Goal: Task Accomplishment & Management: Use online tool/utility

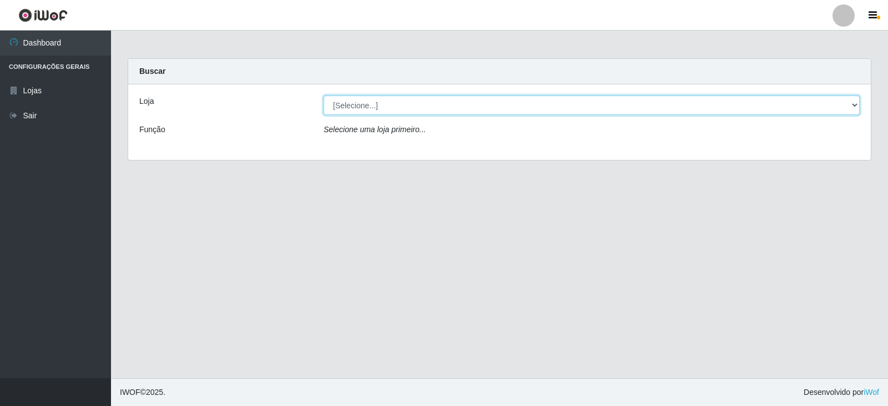
click at [853, 102] on select "[Selecione...] SuperFácil Atacado - [GEOGRAPHIC_DATA]" at bounding box center [592, 104] width 536 height 19
select select "504"
click at [324, 95] on select "[Selecione...] SuperFácil Atacado - [GEOGRAPHIC_DATA]" at bounding box center [592, 104] width 536 height 19
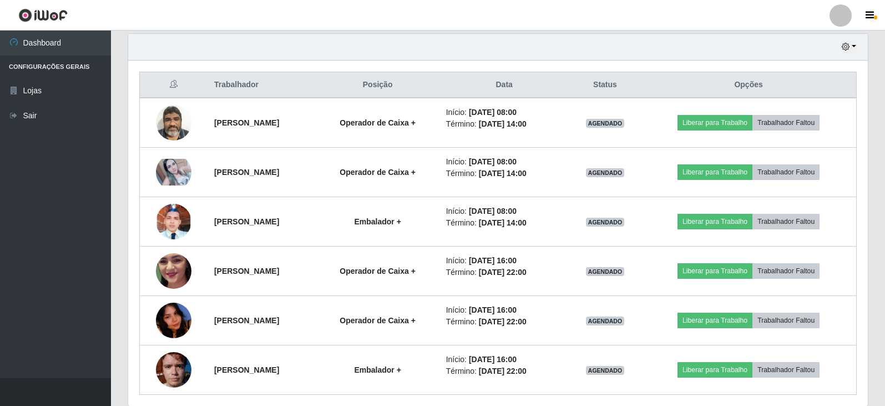
scroll to position [430, 0]
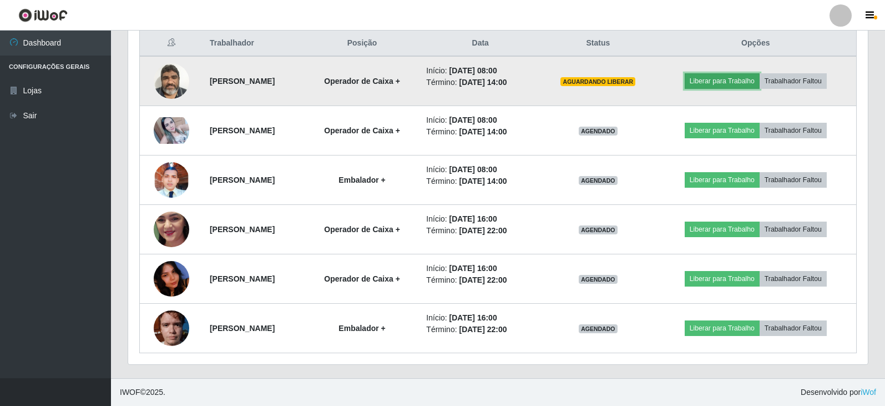
click at [719, 84] on button "Liberar para Trabalho" at bounding box center [722, 81] width 75 height 16
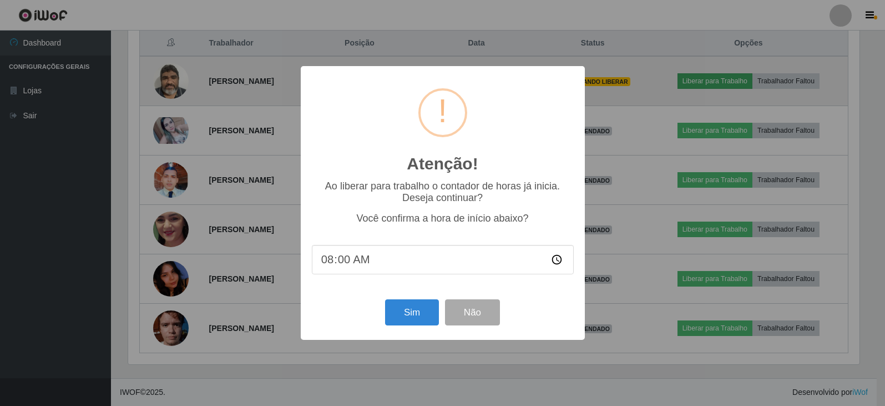
scroll to position [230, 734]
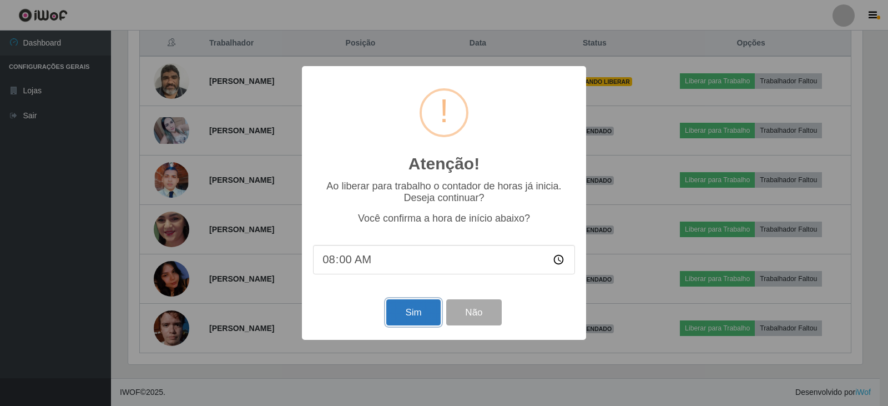
click at [404, 313] on button "Sim" at bounding box center [413, 312] width 54 height 26
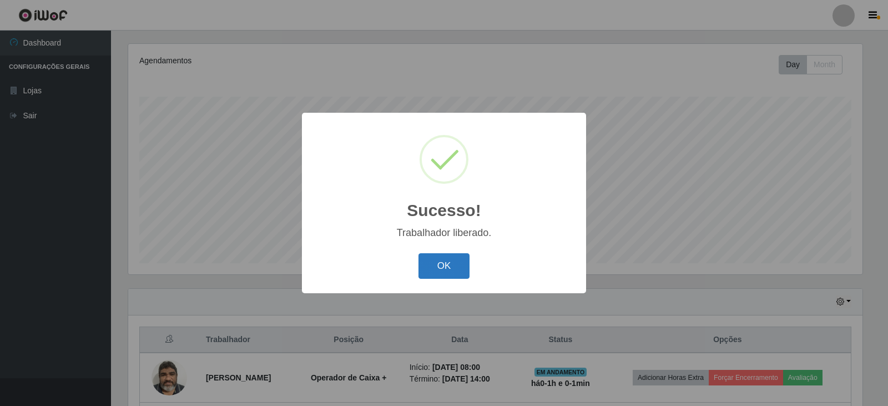
click at [442, 263] on button "OK" at bounding box center [444, 266] width 52 height 26
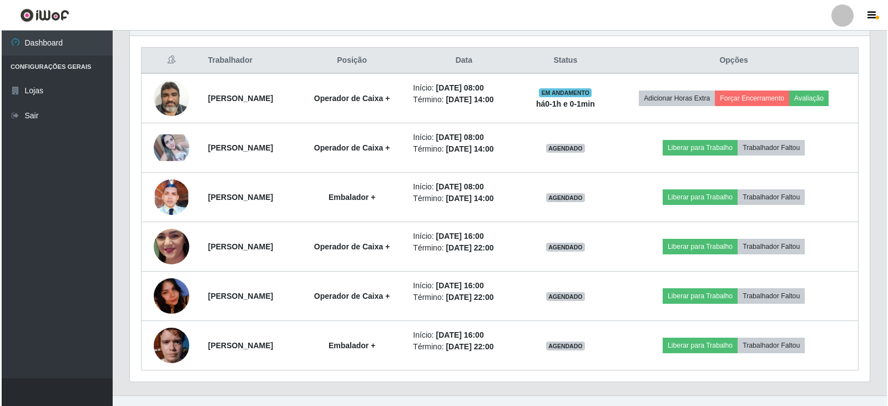
scroll to position [430, 0]
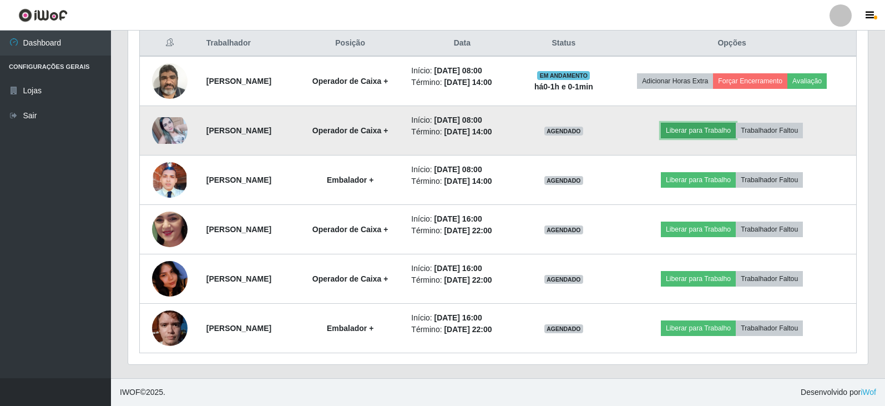
click at [704, 130] on button "Liberar para Trabalho" at bounding box center [698, 131] width 75 height 16
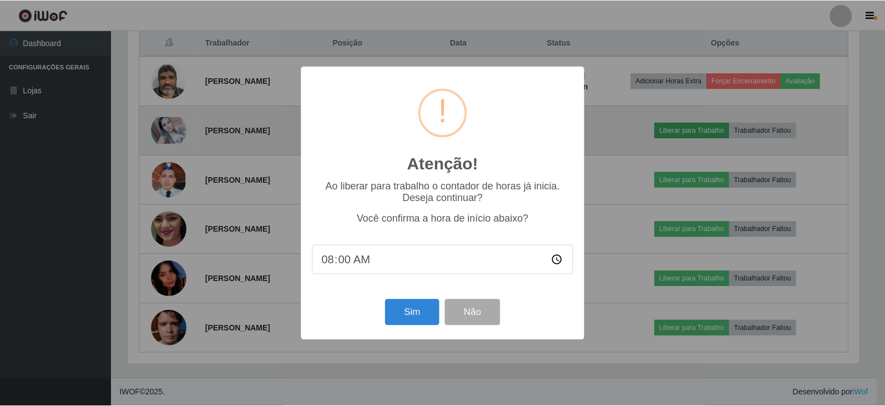
scroll to position [230, 734]
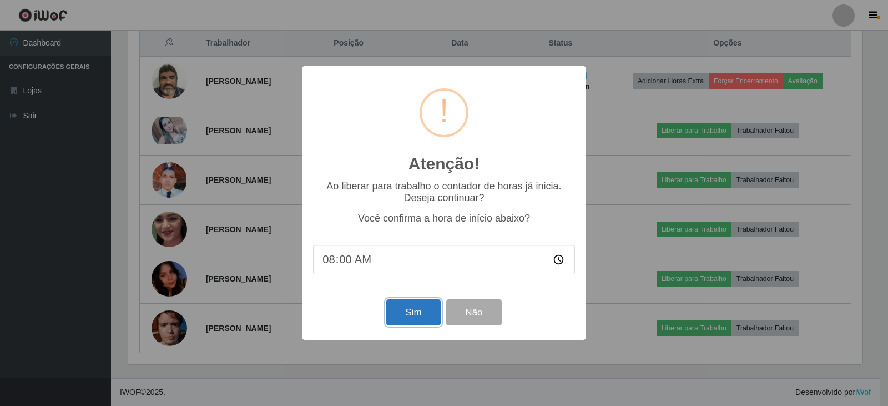
click at [407, 310] on button "Sim" at bounding box center [413, 312] width 54 height 26
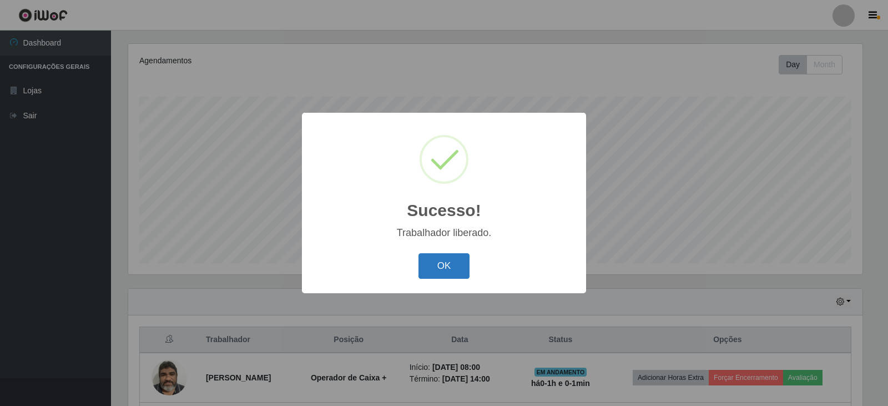
click at [450, 266] on button "OK" at bounding box center [444, 266] width 52 height 26
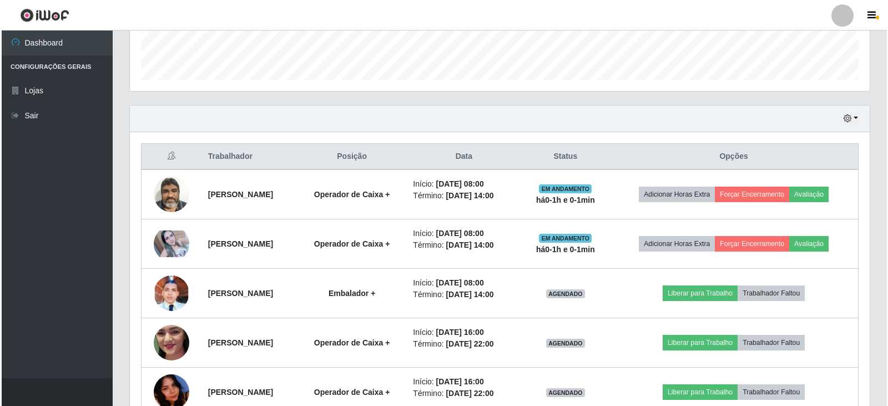
scroll to position [330, 0]
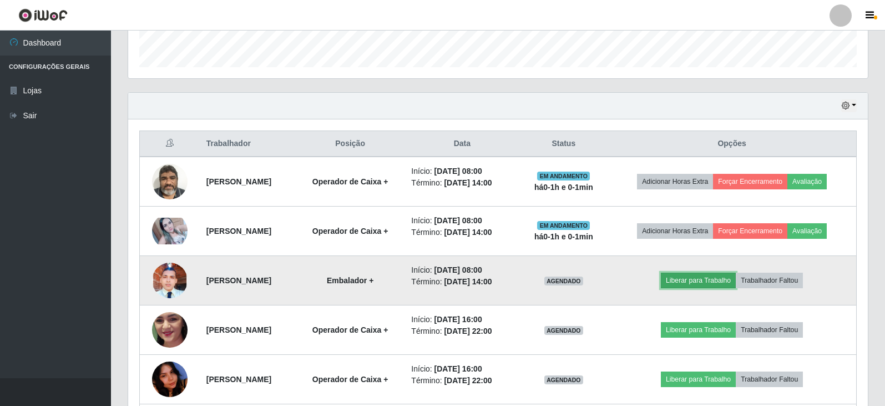
click at [715, 278] on button "Liberar para Trabalho" at bounding box center [698, 281] width 75 height 16
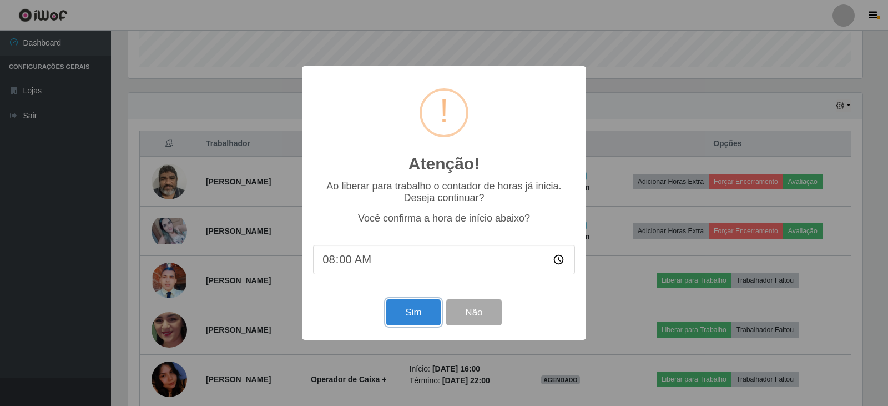
click at [415, 322] on button "Sim" at bounding box center [413, 312] width 54 height 26
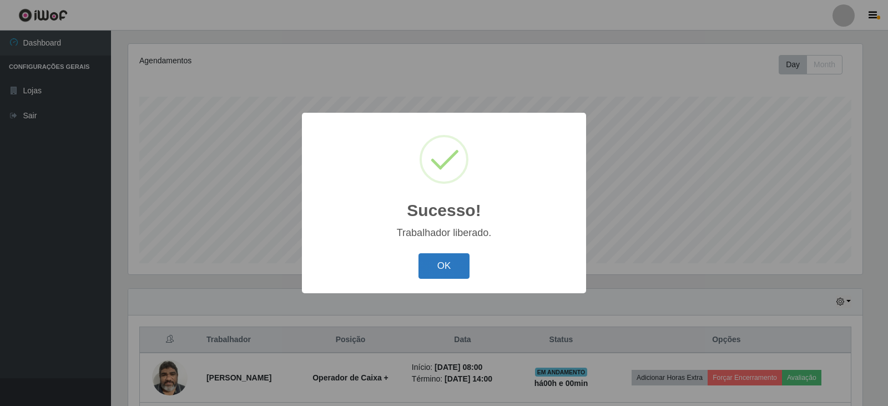
click at [428, 265] on button "OK" at bounding box center [444, 266] width 52 height 26
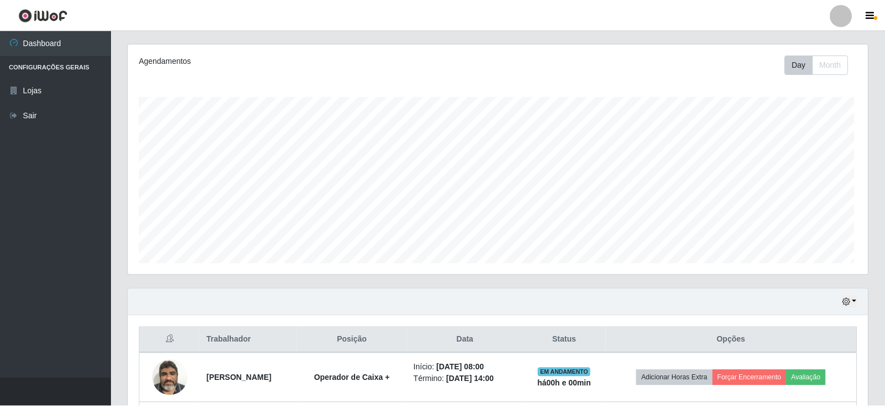
scroll to position [0, 0]
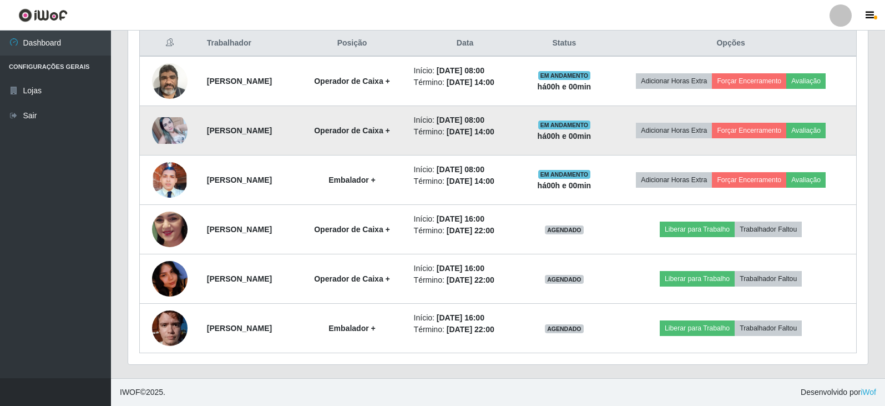
drag, startPoint x: 521, startPoint y: 134, endPoint x: 559, endPoint y: 130, distance: 38.5
click at [559, 130] on tr "[PERSON_NAME] Operador de Caixa + Início: [DATE] 08:00 Término: [DATE] 14:00 EM…" at bounding box center [498, 130] width 717 height 49
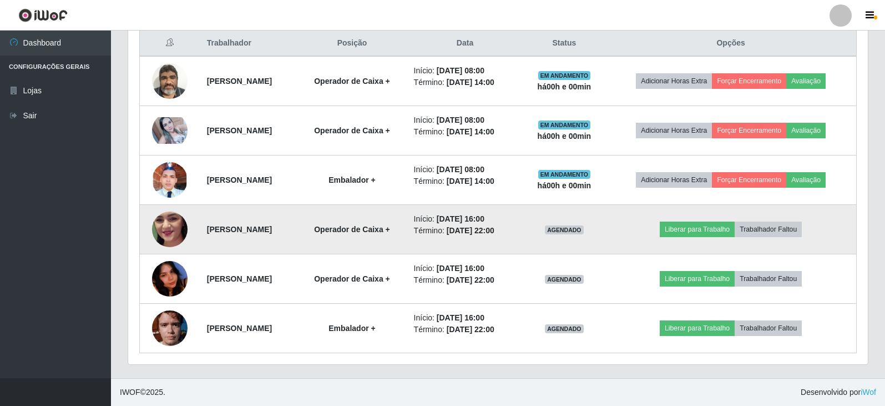
drag, startPoint x: 516, startPoint y: 235, endPoint x: 502, endPoint y: 230, distance: 14.9
click at [517, 234] on li "Término: [DATE] 22:00" at bounding box center [465, 231] width 103 height 12
drag, startPoint x: 507, startPoint y: 221, endPoint x: 769, endPoint y: 252, distance: 263.8
click at [595, 231] on tr "[PERSON_NAME] Operador de Caixa + Início: [DATE] 16:00 Término: [DATE] 22:00 AG…" at bounding box center [498, 229] width 717 height 49
